Goal: Transaction & Acquisition: Purchase product/service

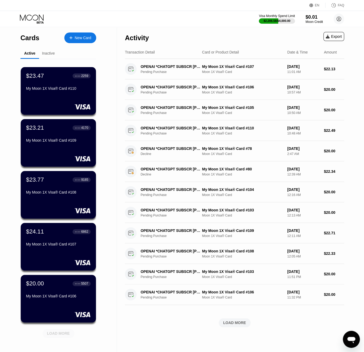
click at [56, 333] on div "LOAD MORE" at bounding box center [58, 333] width 23 height 5
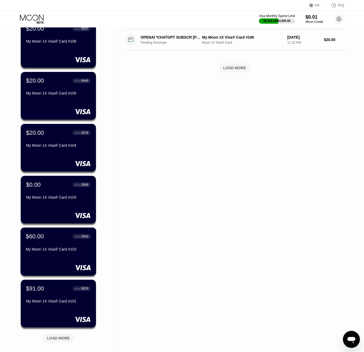
scroll to position [273, 0]
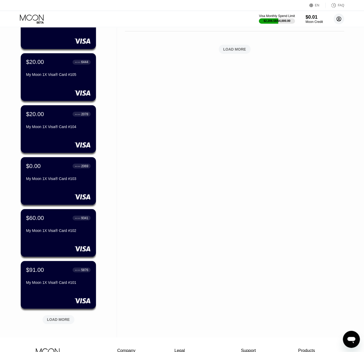
click at [337, 20] on icon at bounding box center [339, 19] width 11 height 11
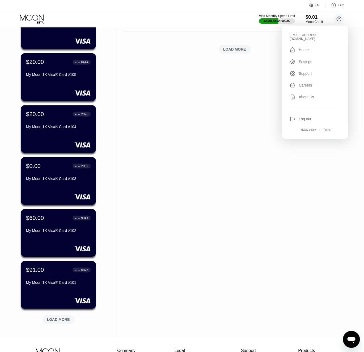
click at [313, 116] on div "Log out" at bounding box center [315, 119] width 51 height 6
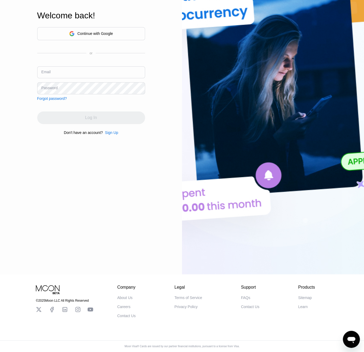
click at [55, 73] on input "text" at bounding box center [91, 72] width 108 height 12
paste input "[EMAIL_ADDRESS][DOMAIN_NAME]"
type input "[EMAIL_ADDRESS][DOMAIN_NAME]"
click at [52, 88] on div "Password" at bounding box center [49, 88] width 16 height 4
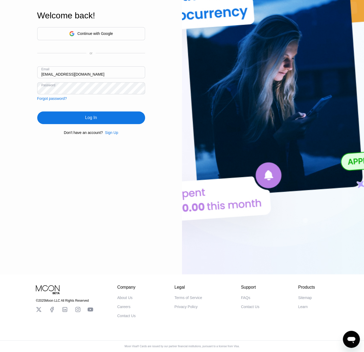
click at [81, 119] on div "Log In" at bounding box center [91, 117] width 108 height 13
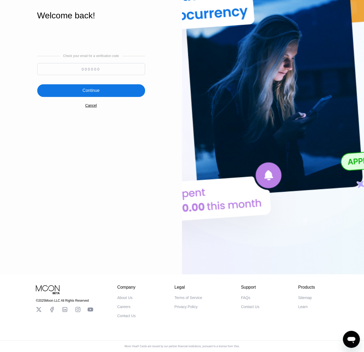
click at [75, 67] on input at bounding box center [91, 69] width 108 height 12
paste input "702253"
type input "702253"
click at [83, 93] on div "Continue" at bounding box center [91, 90] width 108 height 13
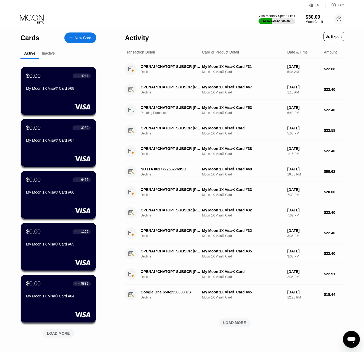
click at [275, 22] on div "$1,527.25 / $4,000.00" at bounding box center [277, 20] width 27 height 3
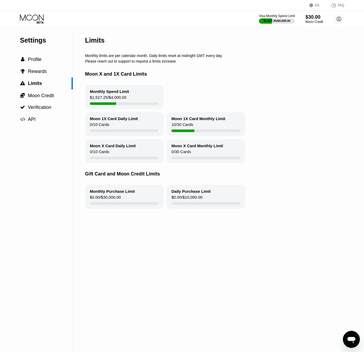
click at [317, 16] on div "$30.00" at bounding box center [315, 17] width 18 height 6
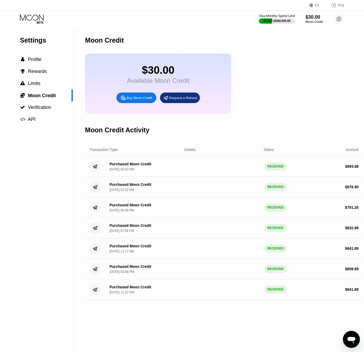
click at [136, 100] on div "Buy Moon Credit" at bounding box center [140, 98] width 26 height 5
type input "0"
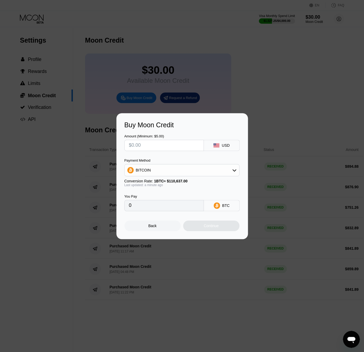
click at [160, 146] on input "text" at bounding box center [164, 145] width 70 height 11
type input "$8"
type input "0.00007231"
type input "$83"
type input "0.00075021"
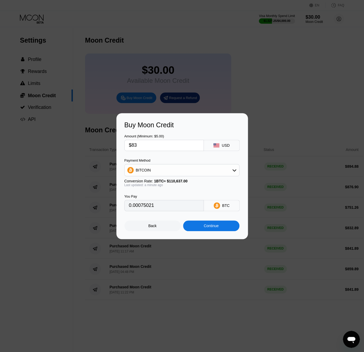
type input "$839"
type input "0.00758336"
type input "$839.9"
type input "0.00759150"
type input "$839.9"
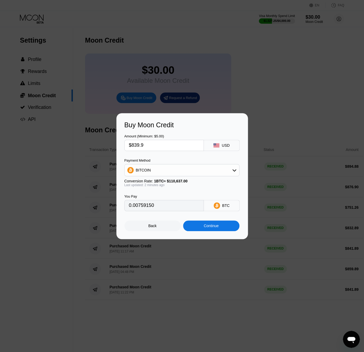
click at [162, 170] on div "BITCOIN" at bounding box center [182, 170] width 115 height 11
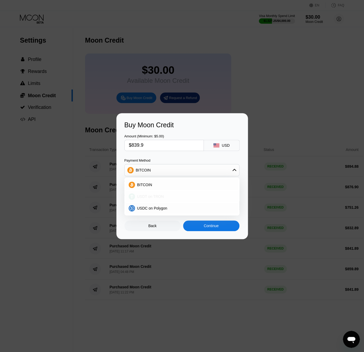
click at [162, 200] on div "USDT on TRON" at bounding box center [182, 196] width 112 height 11
type input "848.38"
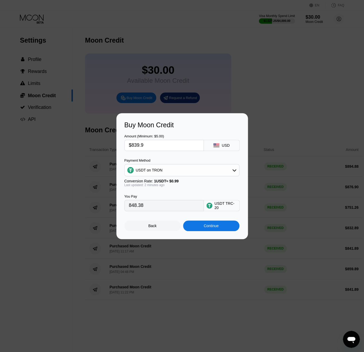
click at [197, 226] on div "Continue" at bounding box center [211, 225] width 56 height 11
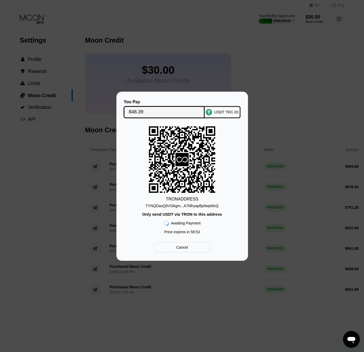
click at [190, 204] on div "TYNQDauQ9VSikgm...A7MhyapBp9wpMzQ" at bounding box center [182, 206] width 73 height 4
click at [154, 105] on div "You Pay 848.39" at bounding box center [164, 108] width 81 height 19
click at [153, 110] on input "848.39" at bounding box center [164, 112] width 71 height 11
click at [147, 109] on input "848.39" at bounding box center [164, 112] width 71 height 11
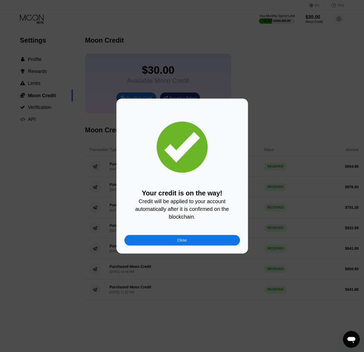
click at [166, 240] on div "Close" at bounding box center [182, 240] width 116 height 11
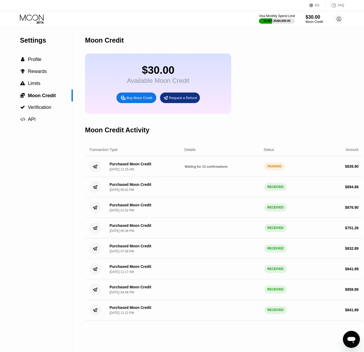
click at [30, 17] on icon at bounding box center [32, 18] width 25 height 9
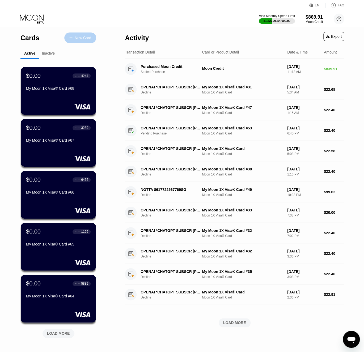
click at [89, 40] on div "New Card" at bounding box center [80, 37] width 32 height 11
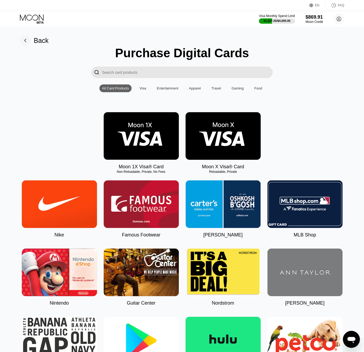
click at [147, 149] on img at bounding box center [141, 136] width 75 height 48
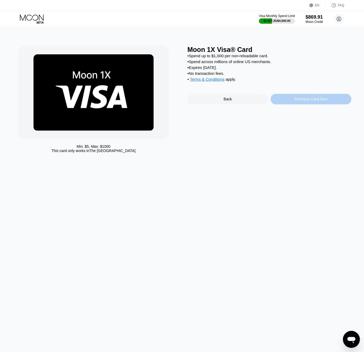
click at [291, 103] on div "Purchase Card Now" at bounding box center [311, 99] width 81 height 11
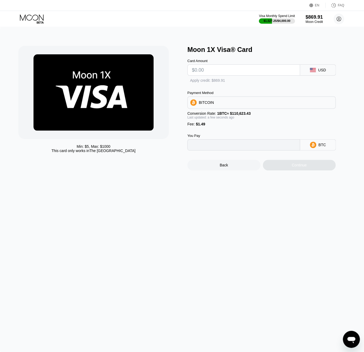
type input "0"
click at [240, 74] on input "text" at bounding box center [244, 70] width 104 height 11
type input "$80"
type input "0.00073665"
type input "$80"
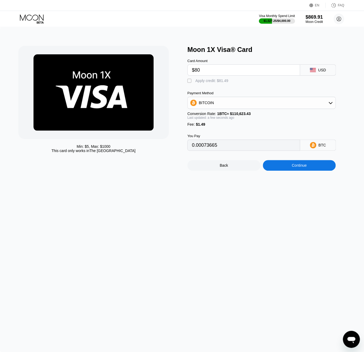
click at [222, 81] on div "Apply credit: $81.49" at bounding box center [212, 80] width 33 height 4
type input "0"
click at [280, 167] on div "Continue" at bounding box center [299, 165] width 73 height 11
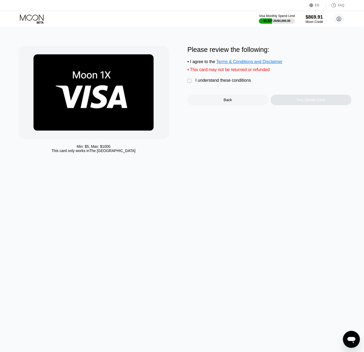
click at [219, 83] on div "I understand these conditions" at bounding box center [224, 80] width 56 height 5
click at [281, 103] on div "Yes, Create Card" at bounding box center [311, 99] width 81 height 11
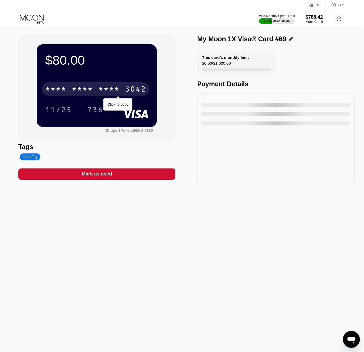
click at [86, 90] on div "* * * *" at bounding box center [82, 89] width 21 height 9
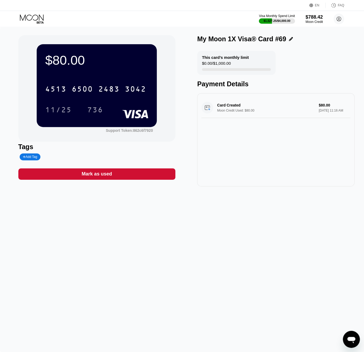
drag, startPoint x: 7, startPoint y: 97, endPoint x: 31, endPoint y: 19, distance: 81.2
click at [31, 19] on icon at bounding box center [32, 18] width 25 height 9
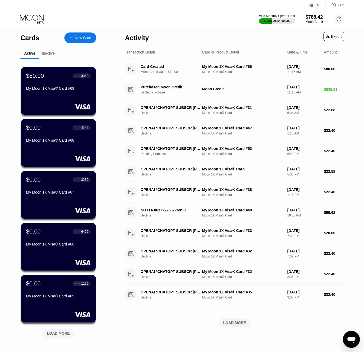
click at [78, 44] on div "Cards New Card" at bounding box center [58, 36] width 76 height 19
click at [78, 38] on div "New Card" at bounding box center [83, 38] width 16 height 5
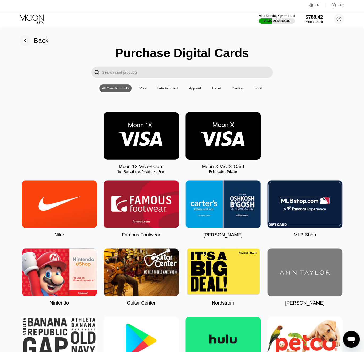
click at [126, 118] on img at bounding box center [141, 136] width 75 height 48
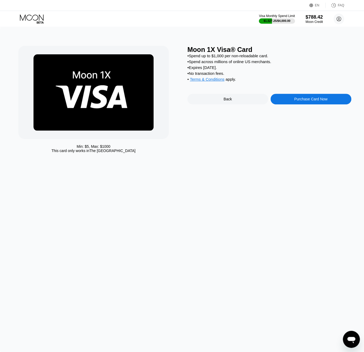
click at [301, 119] on div "Moon 1X Visa® Card • Spend up to $1,000 per non-reloadable card. • Spend across…" at bounding box center [270, 101] width 164 height 110
click at [296, 104] on div "Purchase Card Now" at bounding box center [311, 99] width 81 height 11
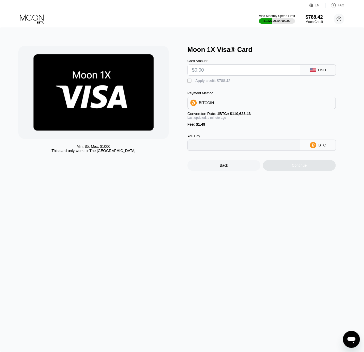
type input "0"
click at [248, 70] on input "text" at bounding box center [244, 70] width 104 height 11
type input "$80"
type input "0.00073665"
type input "$80"
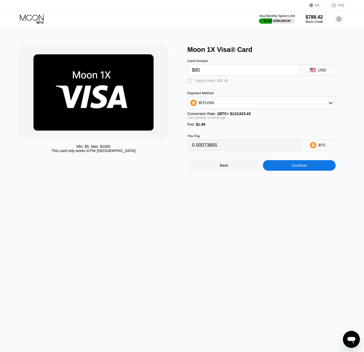
click at [227, 80] on div "Apply credit: $81.49" at bounding box center [212, 80] width 33 height 4
type input "0"
click at [289, 168] on div "Continue" at bounding box center [299, 165] width 73 height 11
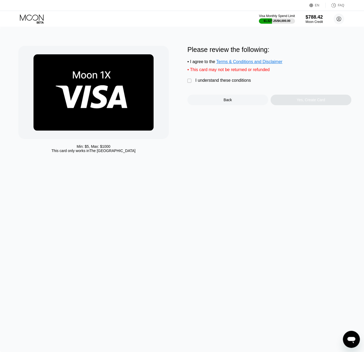
click at [244, 84] on div " I understand these conditions" at bounding box center [221, 81] width 66 height 6
click at [290, 103] on div "Yes, Create Card" at bounding box center [311, 99] width 81 height 11
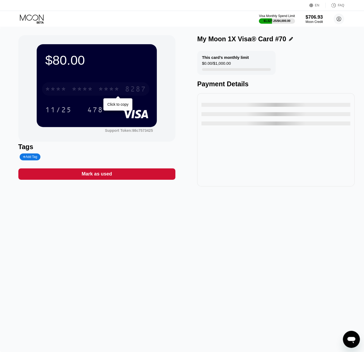
click at [139, 87] on div "8287" at bounding box center [135, 89] width 21 height 9
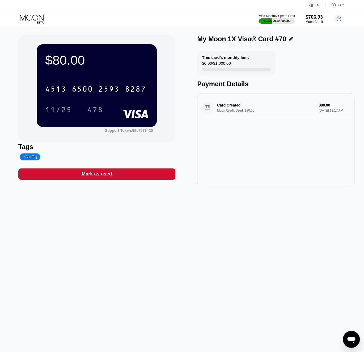
click at [32, 18] on icon at bounding box center [32, 17] width 24 height 6
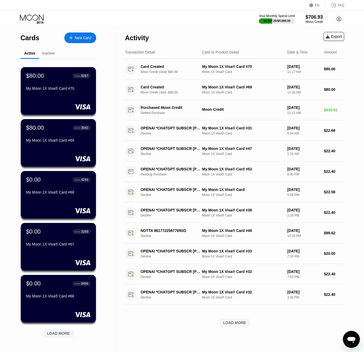
click at [86, 41] on div "New Card" at bounding box center [80, 37] width 32 height 11
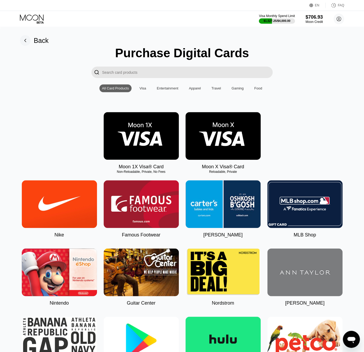
click at [120, 141] on img at bounding box center [141, 136] width 75 height 48
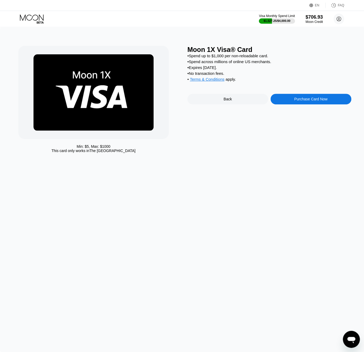
click at [314, 104] on div "Purchase Card Now" at bounding box center [311, 99] width 81 height 11
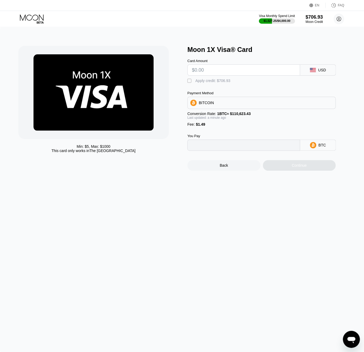
type input "0"
click at [262, 70] on input "text" at bounding box center [244, 70] width 104 height 11
type input "$80"
type input "0.00073665"
type input "$80"
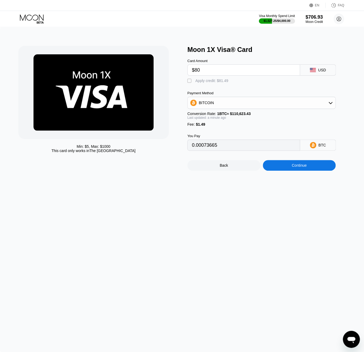
click at [218, 81] on div "Apply credit: $81.49" at bounding box center [212, 80] width 33 height 4
type input "0"
click at [292, 167] on div "Continue" at bounding box center [299, 165] width 15 height 4
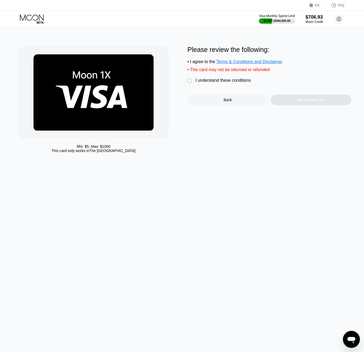
click at [248, 78] on div "Please review the following: • I agree to the Terms & Conditions and Disclaimer…" at bounding box center [270, 75] width 164 height 59
click at [248, 81] on div "I understand these conditions" at bounding box center [224, 80] width 56 height 5
click at [288, 100] on div "Yes, Create Card" at bounding box center [311, 99] width 81 height 11
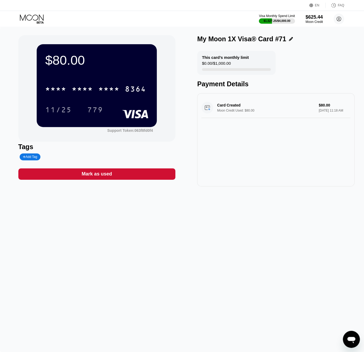
click at [115, 96] on div "* * * * * * * * * * * * 8364" at bounding box center [96, 87] width 103 height 18
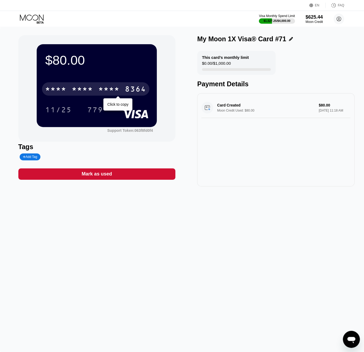
click at [111, 92] on div "* * * *" at bounding box center [108, 89] width 21 height 9
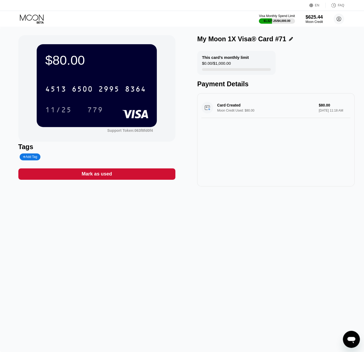
click at [35, 16] on icon at bounding box center [32, 18] width 25 height 9
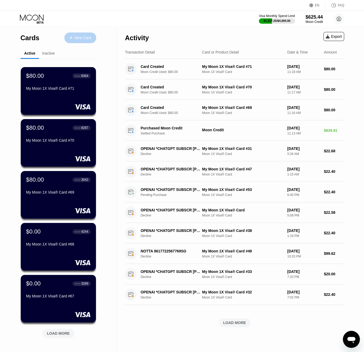
click at [82, 39] on div "New Card" at bounding box center [83, 38] width 16 height 5
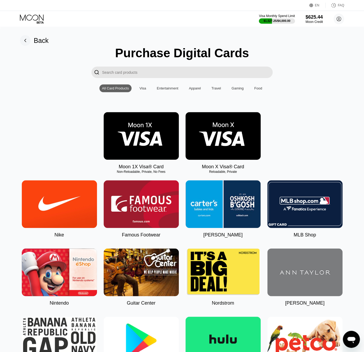
click at [133, 119] on img at bounding box center [141, 136] width 75 height 48
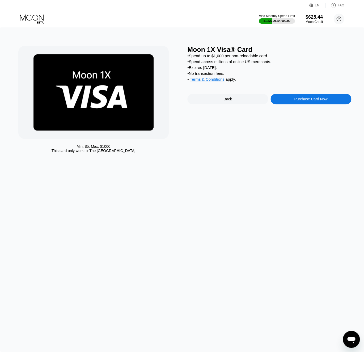
click at [299, 104] on div "Purchase Card Now" at bounding box center [311, 99] width 81 height 11
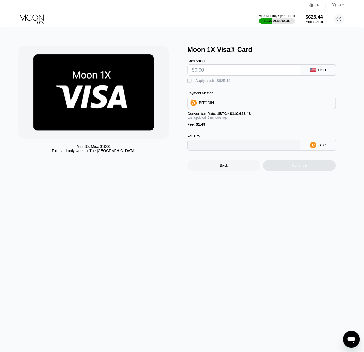
type input "0"
click at [230, 72] on input "text" at bounding box center [244, 70] width 104 height 11
type input "$80"
type input "0.00073665"
type input "$80"
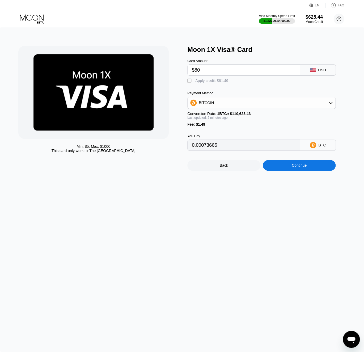
click at [221, 82] on div "Apply credit: $81.49" at bounding box center [212, 80] width 33 height 4
type input "0"
click at [289, 167] on div "Continue" at bounding box center [299, 165] width 73 height 11
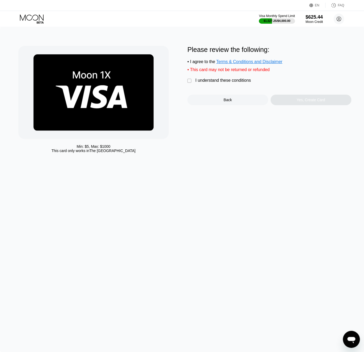
click at [230, 82] on div "I understand these conditions" at bounding box center [224, 80] width 56 height 5
click at [308, 114] on div "Please review the following: • I agree to the Terms & Conditions and Disclaimer…" at bounding box center [270, 101] width 164 height 110
click at [301, 99] on div "Yes, Create Card" at bounding box center [311, 100] width 28 height 4
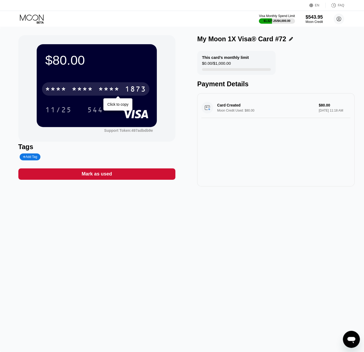
click at [97, 91] on div "* * * * * * * * * * * * 1873" at bounding box center [95, 88] width 107 height 13
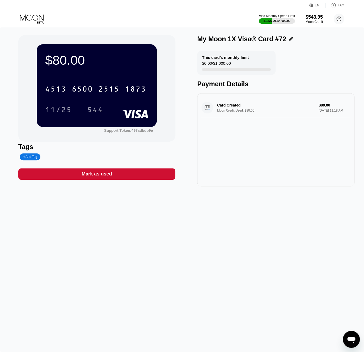
click at [31, 20] on icon at bounding box center [32, 18] width 25 height 9
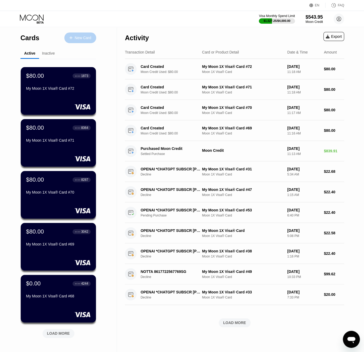
click at [88, 39] on div "New Card" at bounding box center [83, 38] width 16 height 5
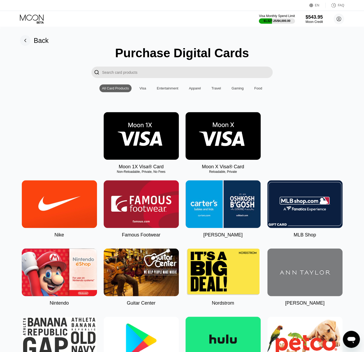
click at [136, 122] on img at bounding box center [141, 136] width 75 height 48
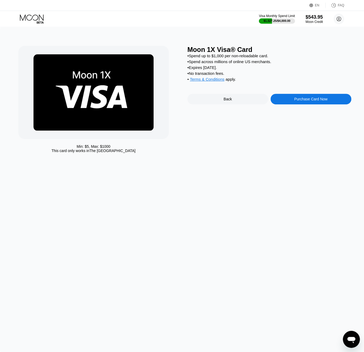
click at [308, 104] on div "Purchase Card Now" at bounding box center [311, 99] width 81 height 11
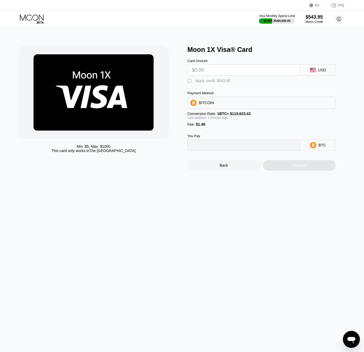
type input "0"
click at [222, 68] on input "text" at bounding box center [244, 70] width 104 height 11
type input "$80"
type input "0.00073665"
type input "$80"
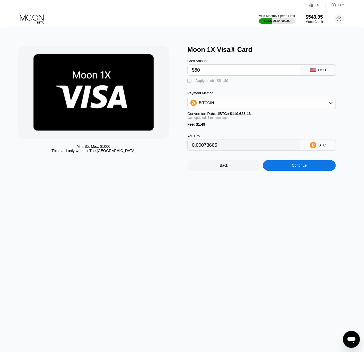
click at [218, 81] on div "Apply credit: $81.49" at bounding box center [212, 80] width 33 height 4
type input "0"
click at [285, 169] on div "Continue" at bounding box center [299, 165] width 73 height 11
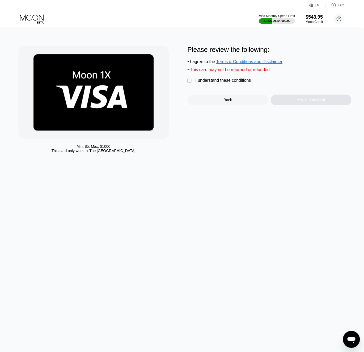
click at [227, 81] on div "I understand these conditions" at bounding box center [224, 80] width 56 height 5
click at [285, 100] on div "Yes, Create Card" at bounding box center [311, 99] width 81 height 11
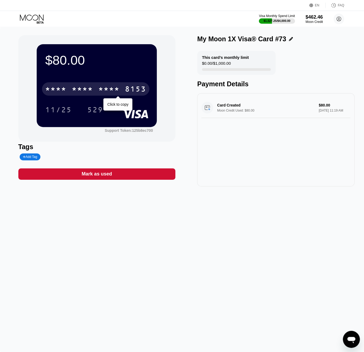
click at [108, 91] on div "* * * *" at bounding box center [108, 89] width 21 height 9
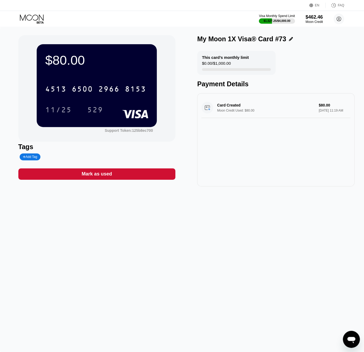
click at [39, 17] on icon at bounding box center [32, 18] width 25 height 9
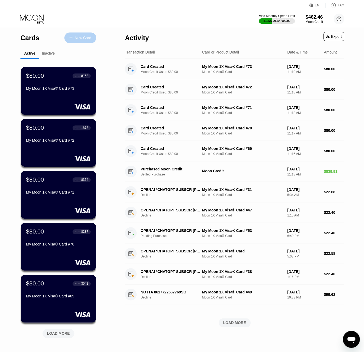
click at [80, 40] on div "New Card" at bounding box center [80, 37] width 32 height 11
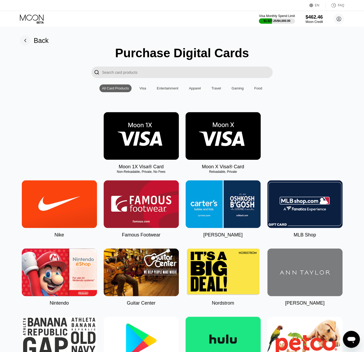
click at [138, 137] on img at bounding box center [141, 136] width 75 height 48
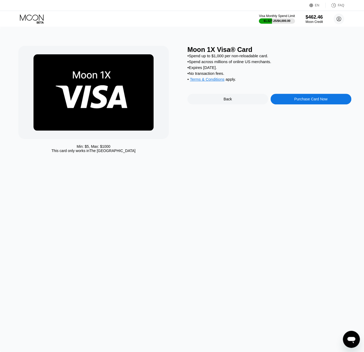
click at [285, 101] on div "Purchase Card Now" at bounding box center [311, 99] width 81 height 11
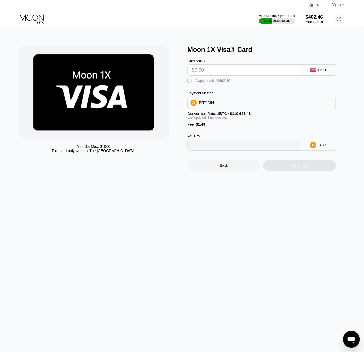
type input "0"
click at [247, 72] on input "text" at bounding box center [244, 70] width 104 height 11
type input "$91"
type input "0.00083501"
type input "$91"
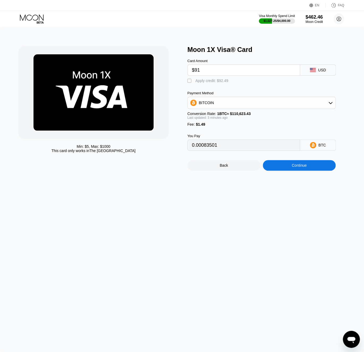
click at [218, 84] on div " Apply credit: $92.49" at bounding box center [210, 80] width 44 height 5
type input "0"
click at [270, 170] on div "Continue" at bounding box center [299, 165] width 73 height 11
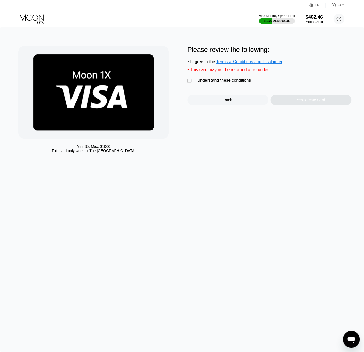
click at [205, 81] on div "I understand these conditions" at bounding box center [224, 80] width 56 height 5
click at [292, 105] on div "Yes, Create Card" at bounding box center [311, 99] width 81 height 11
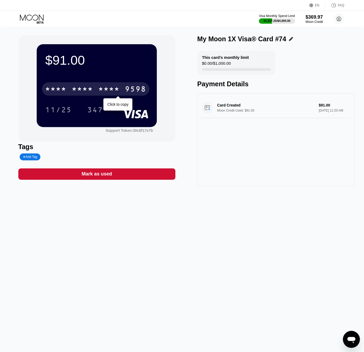
click at [133, 84] on div "* * * * * * * * * * * * 9598" at bounding box center [95, 88] width 107 height 13
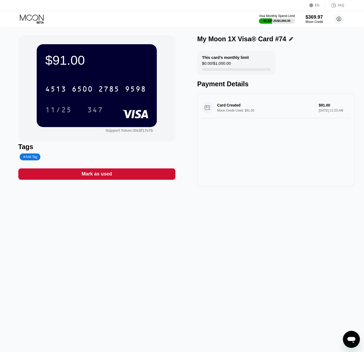
click at [37, 15] on icon at bounding box center [32, 18] width 25 height 9
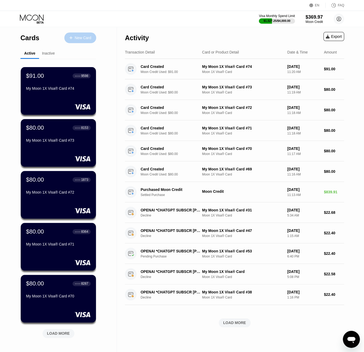
click at [88, 37] on div "New Card" at bounding box center [83, 38] width 16 height 5
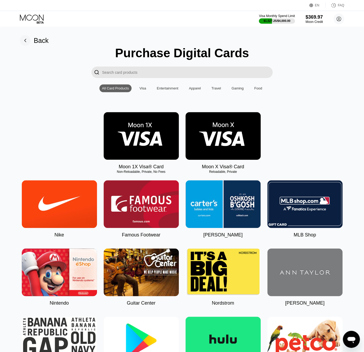
click at [137, 134] on img at bounding box center [141, 136] width 75 height 48
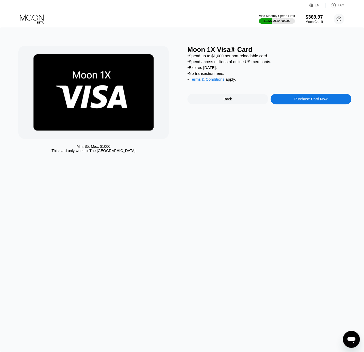
click at [284, 104] on div "Purchase Card Now" at bounding box center [311, 99] width 81 height 11
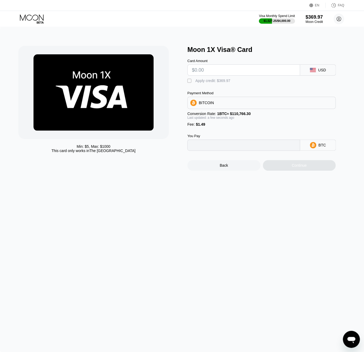
type input "0"
click at [234, 72] on input "text" at bounding box center [244, 70] width 104 height 11
type input "$9"
type input "0.00009471"
type input "$91"
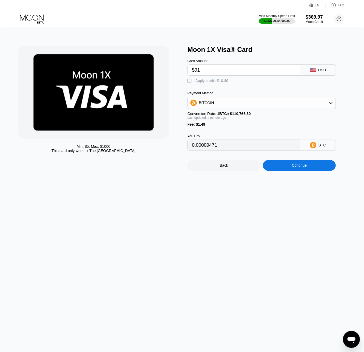
type input "0.00083501"
type input "$91"
click at [217, 82] on div "Apply credit: $92.49" at bounding box center [212, 80] width 33 height 4
type input "0"
click at [283, 164] on div "Continue" at bounding box center [299, 165] width 73 height 11
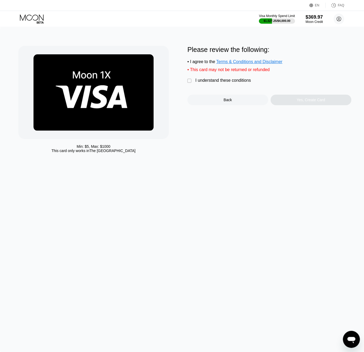
click at [229, 84] on div " I understand these conditions" at bounding box center [221, 81] width 66 height 6
click at [275, 99] on div "Yes, Create Card" at bounding box center [311, 99] width 81 height 11
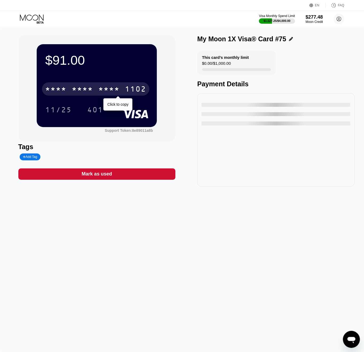
click at [99, 95] on div "* * * * * * * * * * * * 1102" at bounding box center [95, 88] width 107 height 13
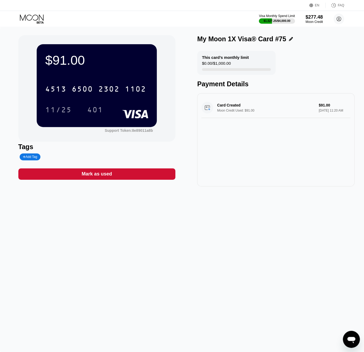
click at [26, 18] on icon at bounding box center [32, 18] width 25 height 9
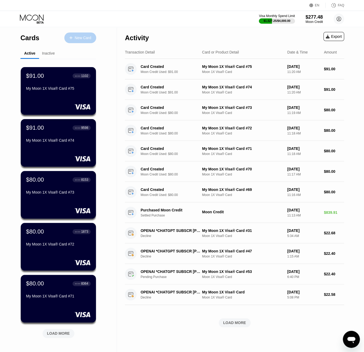
click at [91, 38] on div "New Card" at bounding box center [83, 38] width 16 height 5
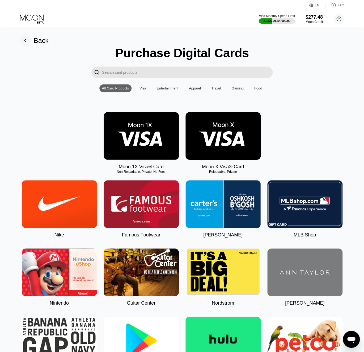
click at [130, 121] on img at bounding box center [141, 136] width 75 height 48
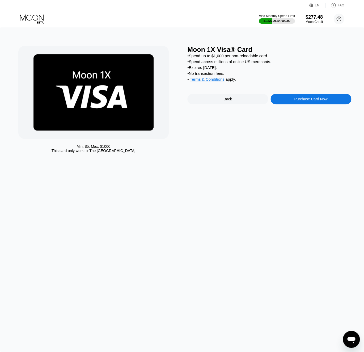
click at [292, 103] on div "Purchase Card Now" at bounding box center [311, 99] width 81 height 11
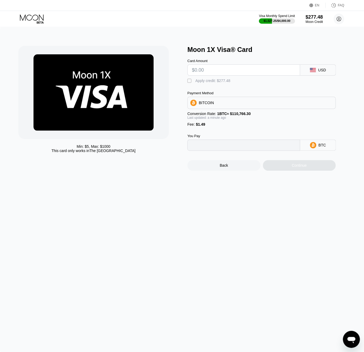
type input "0"
click at [248, 69] on input "text" at bounding box center [244, 70] width 104 height 11
type input "$80"
type input "0.00073570"
type input "$8"
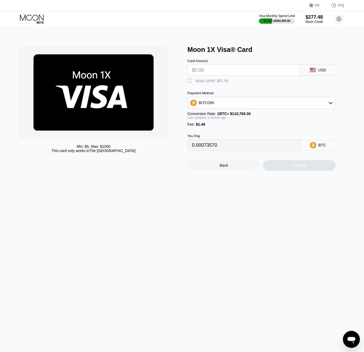
type input "0"
type input "$91"
type input "0.00083501"
type input "$91"
drag, startPoint x: 224, startPoint y: 81, endPoint x: 251, endPoint y: 123, distance: 50.1
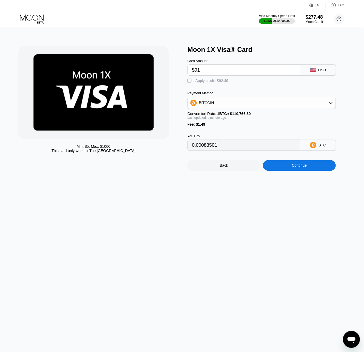
click at [224, 81] on div "Apply credit: $92.49" at bounding box center [212, 80] width 33 height 4
type input "0"
click at [281, 169] on div "Continue" at bounding box center [299, 165] width 73 height 11
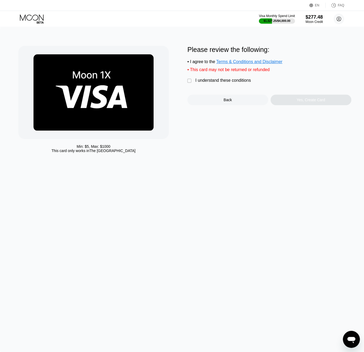
click at [214, 83] on div "I understand these conditions" at bounding box center [224, 80] width 56 height 5
click at [294, 104] on div "Yes, Create Card" at bounding box center [311, 99] width 81 height 11
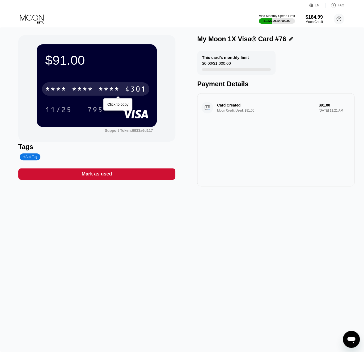
click at [121, 90] on div "* * * * * * * * * * * * 4301" at bounding box center [95, 88] width 107 height 13
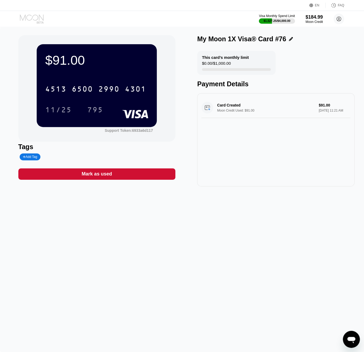
click at [29, 20] on icon at bounding box center [32, 18] width 25 height 9
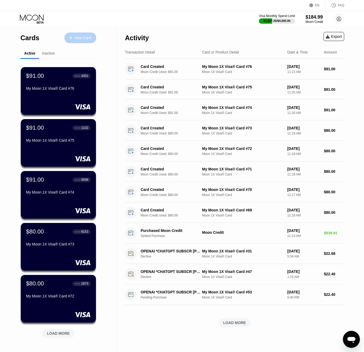
click at [89, 39] on div "New Card" at bounding box center [83, 38] width 16 height 5
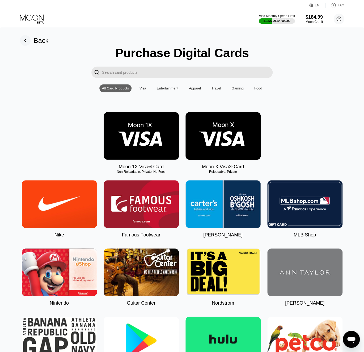
click at [144, 121] on img at bounding box center [141, 136] width 75 height 48
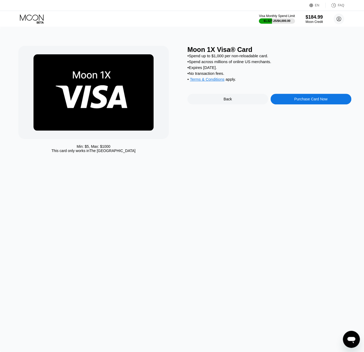
click at [294, 104] on div "Purchase Card Now" at bounding box center [311, 99] width 81 height 11
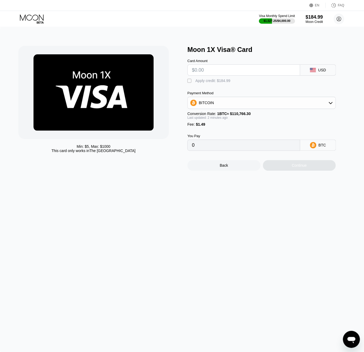
click at [227, 71] on input "text" at bounding box center [244, 70] width 104 height 11
type input "$9"
type input "0.00009471"
type input "$91"
type input "0.00083501"
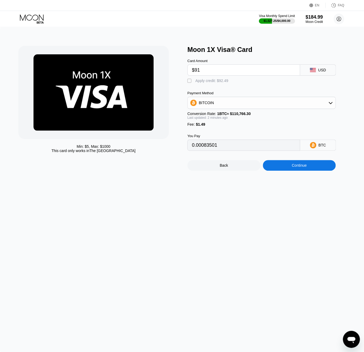
type input "$91"
drag, startPoint x: 229, startPoint y: 81, endPoint x: 244, endPoint y: 115, distance: 38.0
click at [229, 81] on div "Apply credit: $92.49" at bounding box center [212, 80] width 33 height 4
type input "0"
click at [288, 167] on div "Continue" at bounding box center [299, 165] width 73 height 11
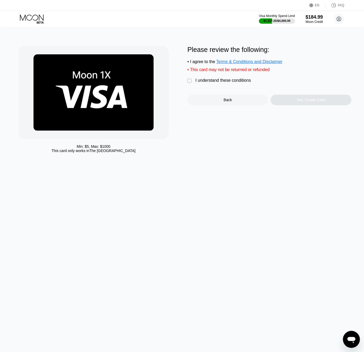
click at [211, 82] on div "I understand these conditions" at bounding box center [224, 80] width 56 height 5
click at [279, 104] on div "Yes, Create Card" at bounding box center [311, 99] width 81 height 11
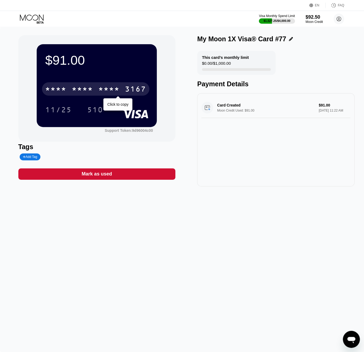
click at [119, 86] on div "* * * *" at bounding box center [108, 89] width 21 height 9
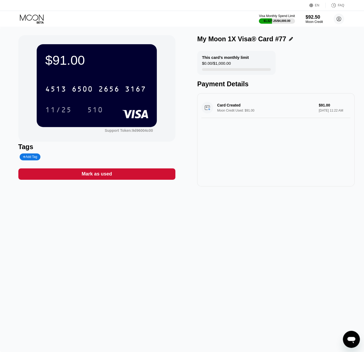
click at [33, 17] on icon at bounding box center [32, 18] width 25 height 9
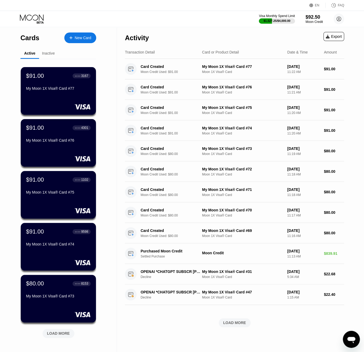
click at [80, 41] on div "New Card" at bounding box center [80, 37] width 32 height 11
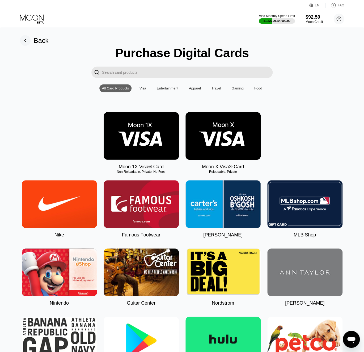
click at [165, 121] on img at bounding box center [141, 136] width 75 height 48
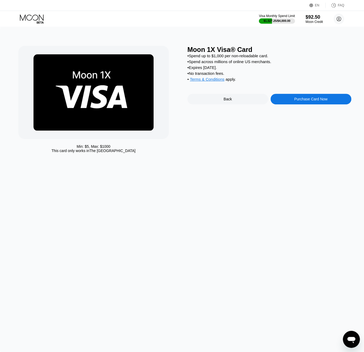
click at [302, 101] on div "Purchase Card Now" at bounding box center [310, 99] width 33 height 4
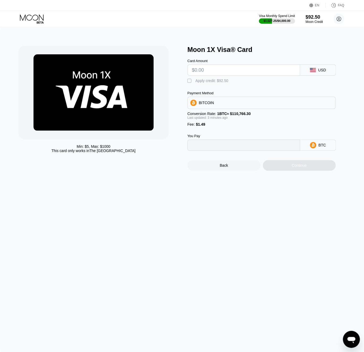
type input "0"
click at [217, 69] on input "text" at bounding box center [244, 70] width 104 height 11
type input "$91"
type input "0.00083501"
type input "$91"
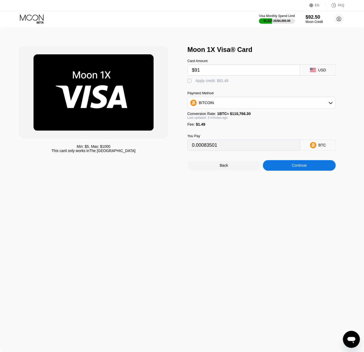
click at [218, 80] on div "Apply credit: $92.49" at bounding box center [212, 80] width 33 height 4
type input "0"
click at [278, 165] on div "Continue" at bounding box center [299, 165] width 73 height 11
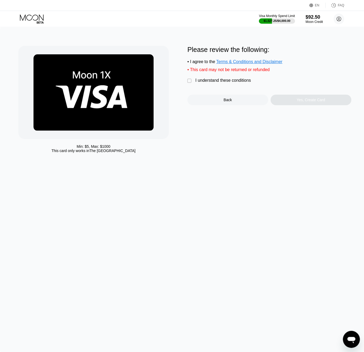
click at [209, 76] on div "Please review the following: • I agree to the Terms & Conditions and Disclaimer…" at bounding box center [270, 75] width 164 height 59
click at [210, 81] on div "I understand these conditions" at bounding box center [224, 80] width 56 height 5
click at [293, 102] on div "Yes, Create Card" at bounding box center [311, 99] width 81 height 11
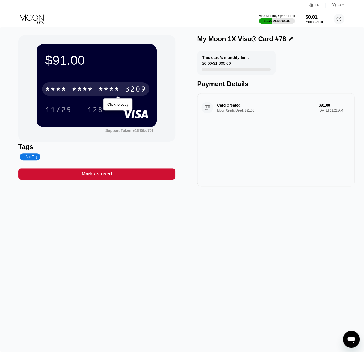
click at [122, 93] on div "* * * * * * * * * * * * 3209" at bounding box center [95, 88] width 107 height 13
